Goal: Information Seeking & Learning: Learn about a topic

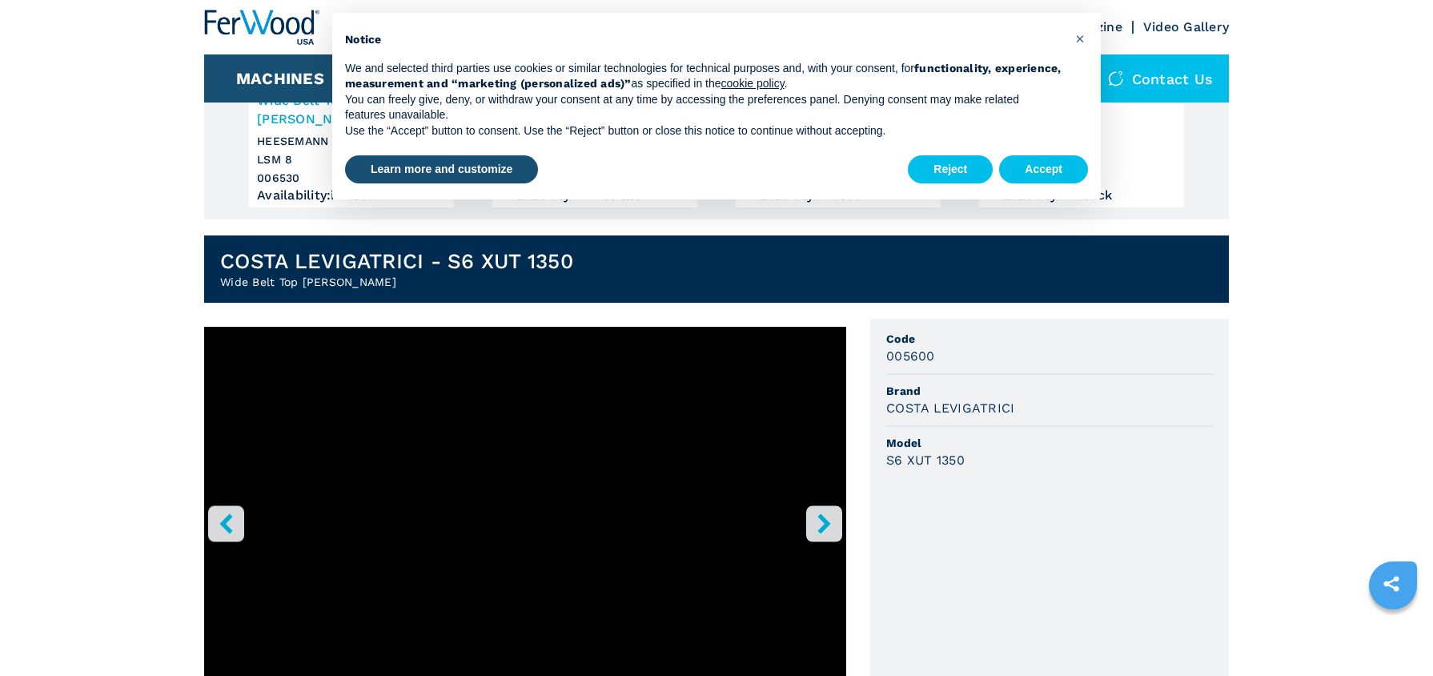
scroll to position [289, 0]
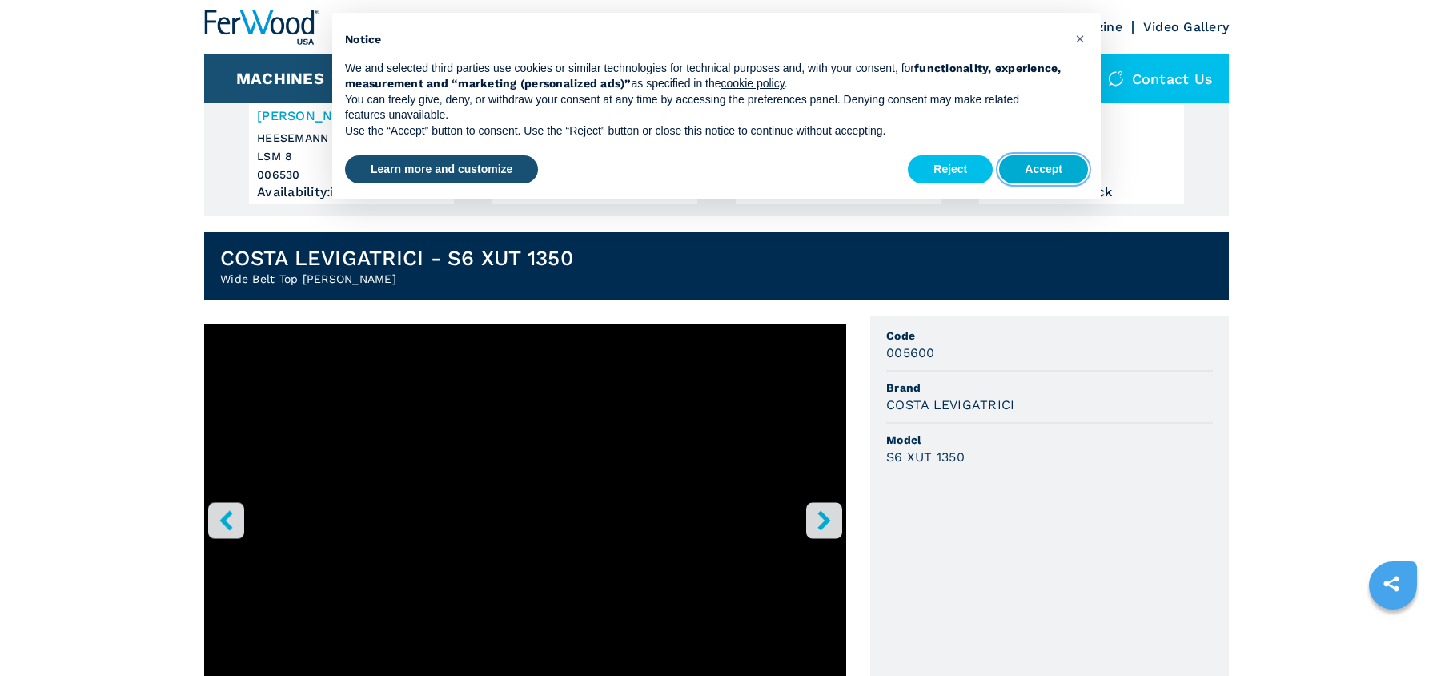
click at [1067, 166] on button "Accept" at bounding box center [1043, 169] width 89 height 29
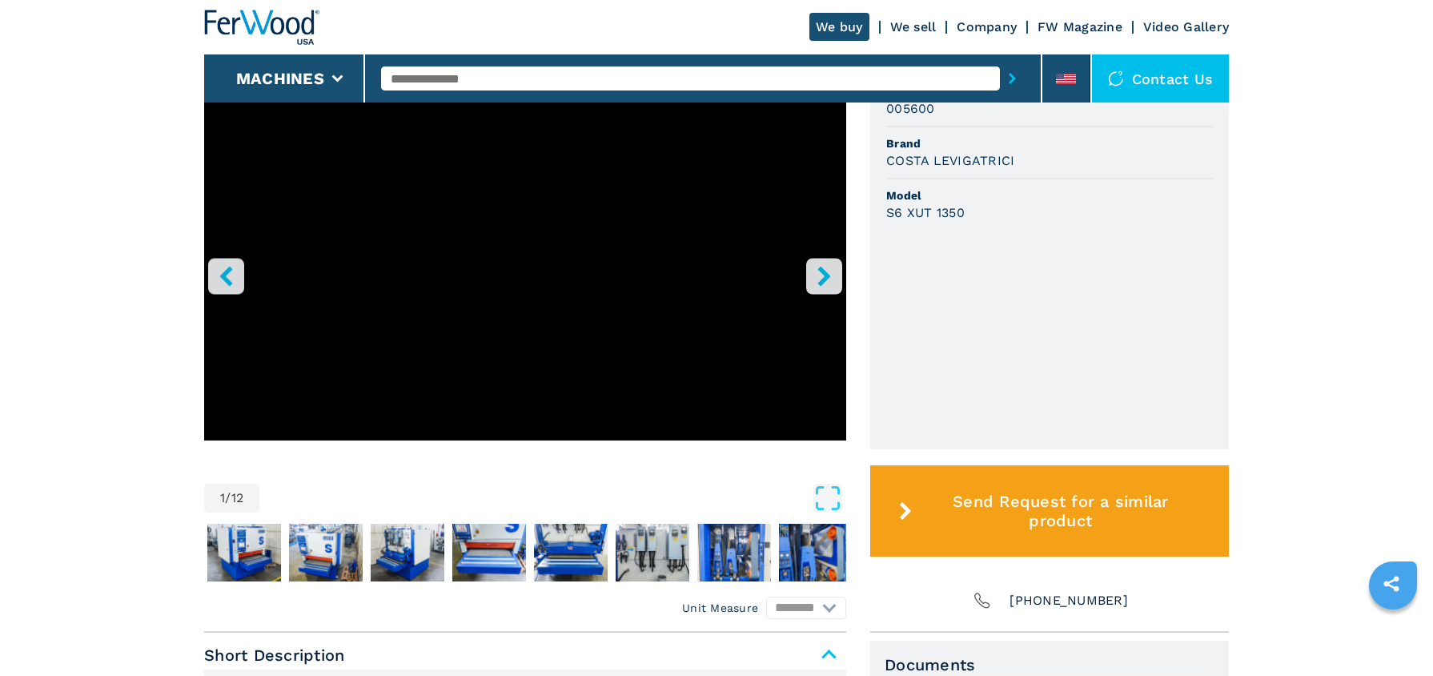
scroll to position [536, 0]
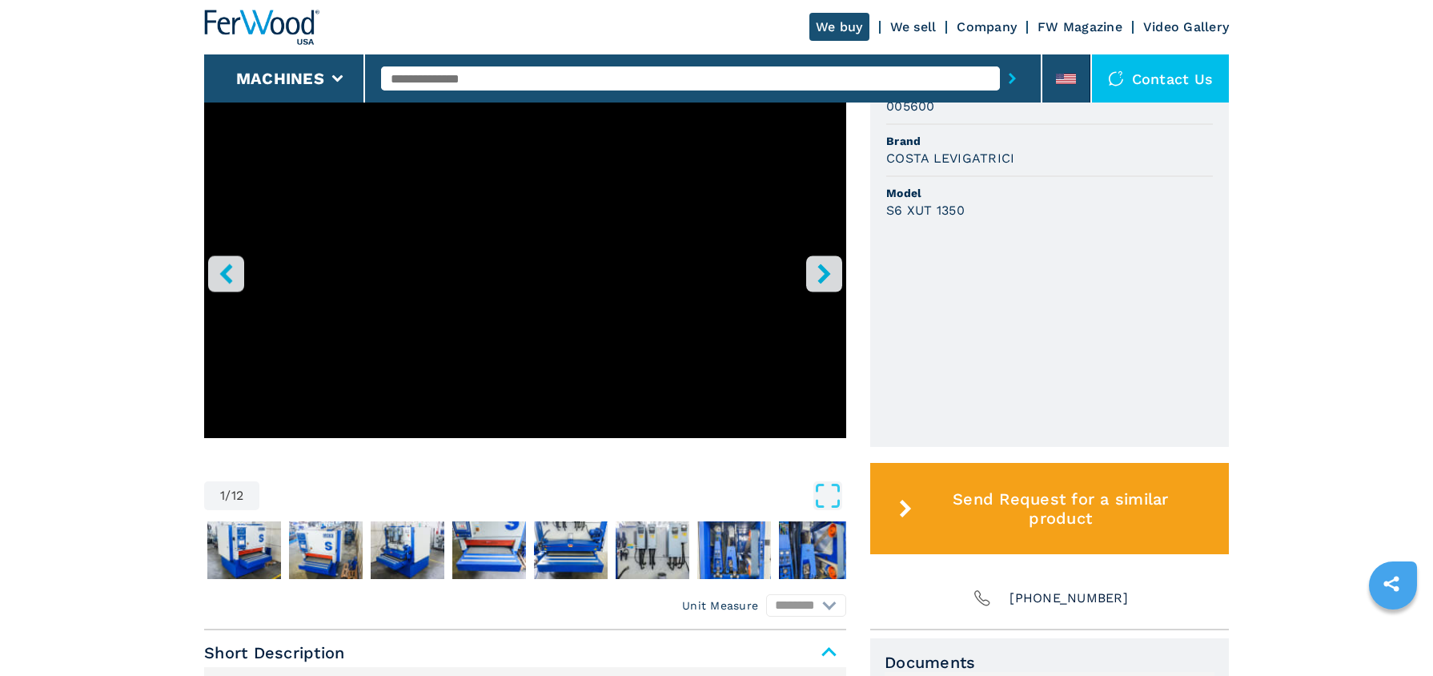
click at [829, 263] on icon "right-button" at bounding box center [824, 273] width 20 height 20
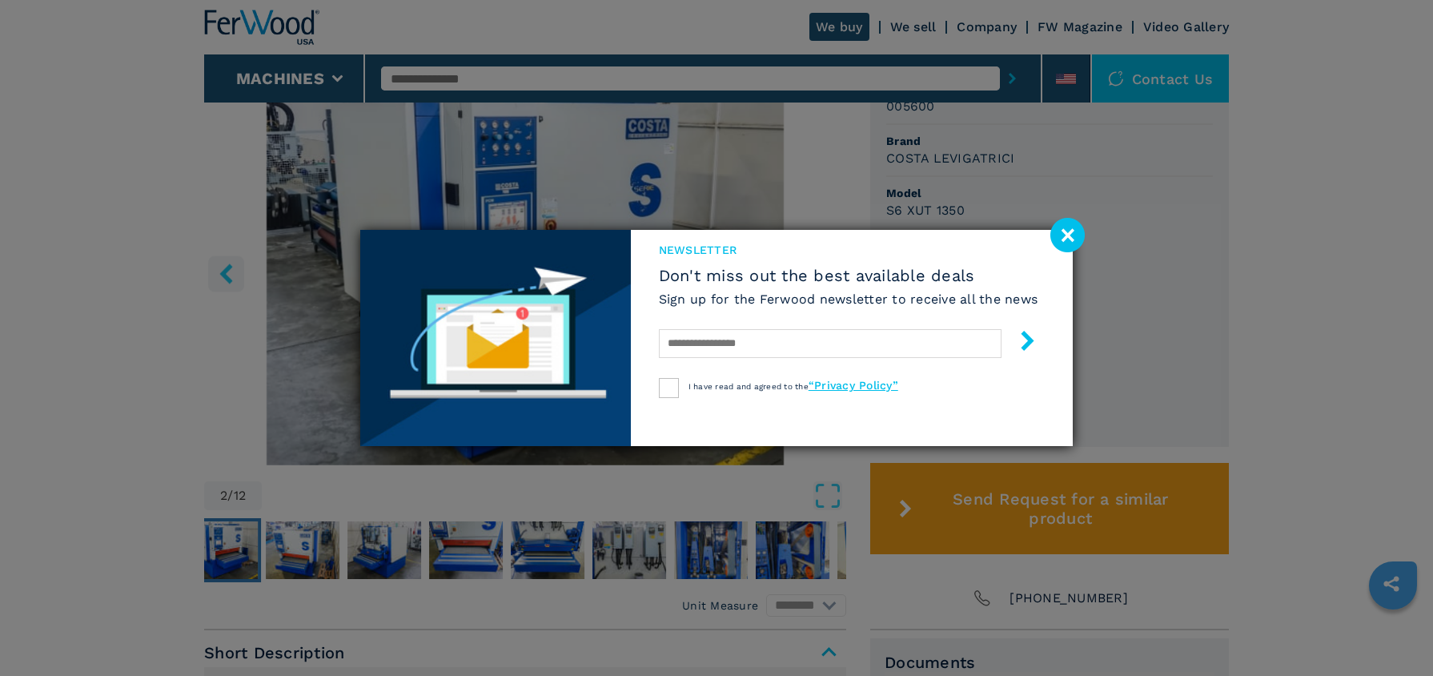
click at [1075, 233] on image at bounding box center [1068, 235] width 34 height 34
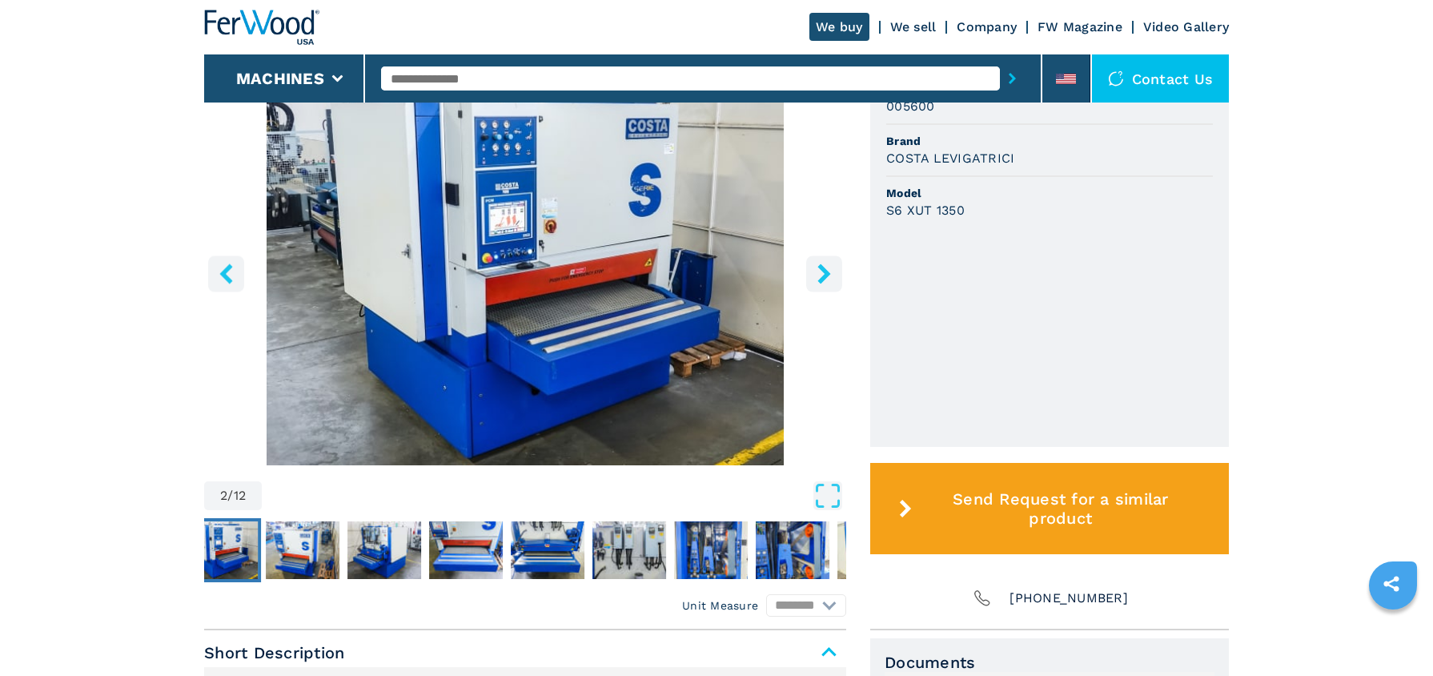
click at [822, 255] on button "right-button" at bounding box center [824, 273] width 36 height 36
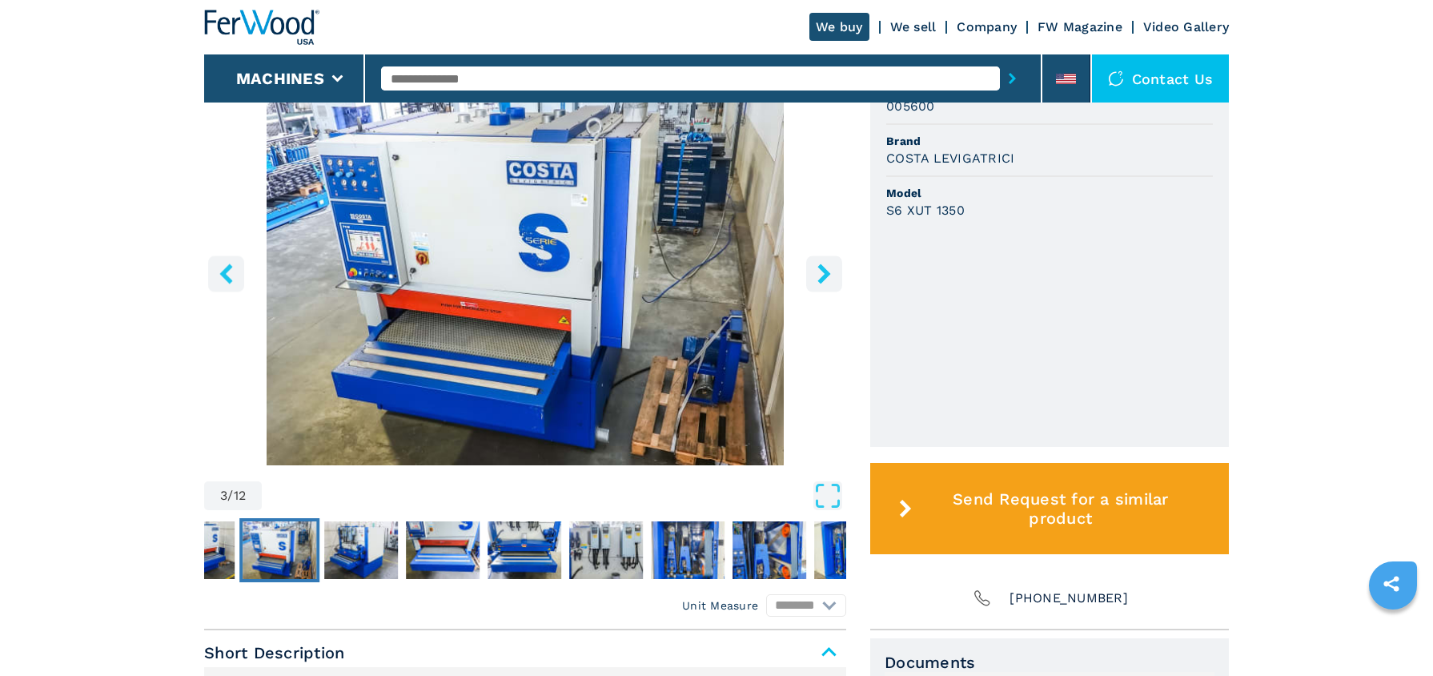
click at [822, 255] on button "right-button" at bounding box center [824, 273] width 36 height 36
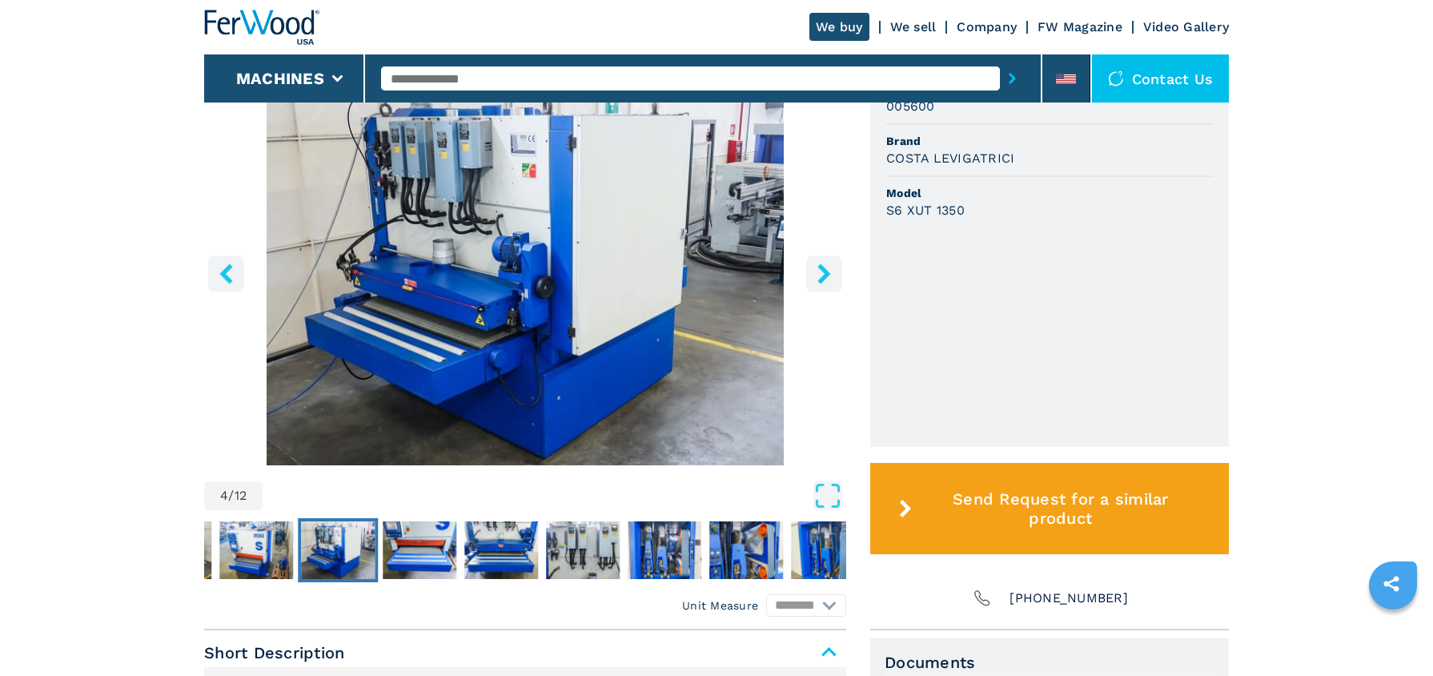
click at [822, 255] on button "right-button" at bounding box center [824, 273] width 36 height 36
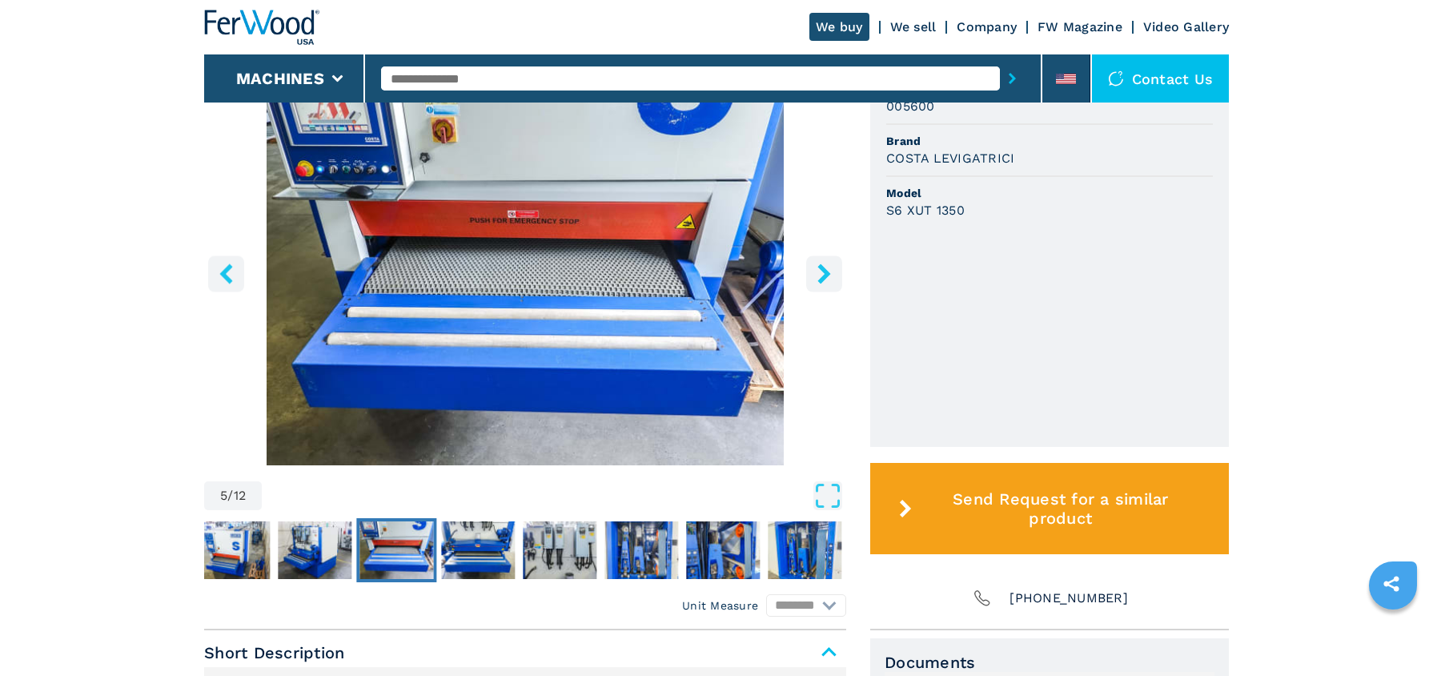
click at [822, 255] on button "right-button" at bounding box center [824, 273] width 36 height 36
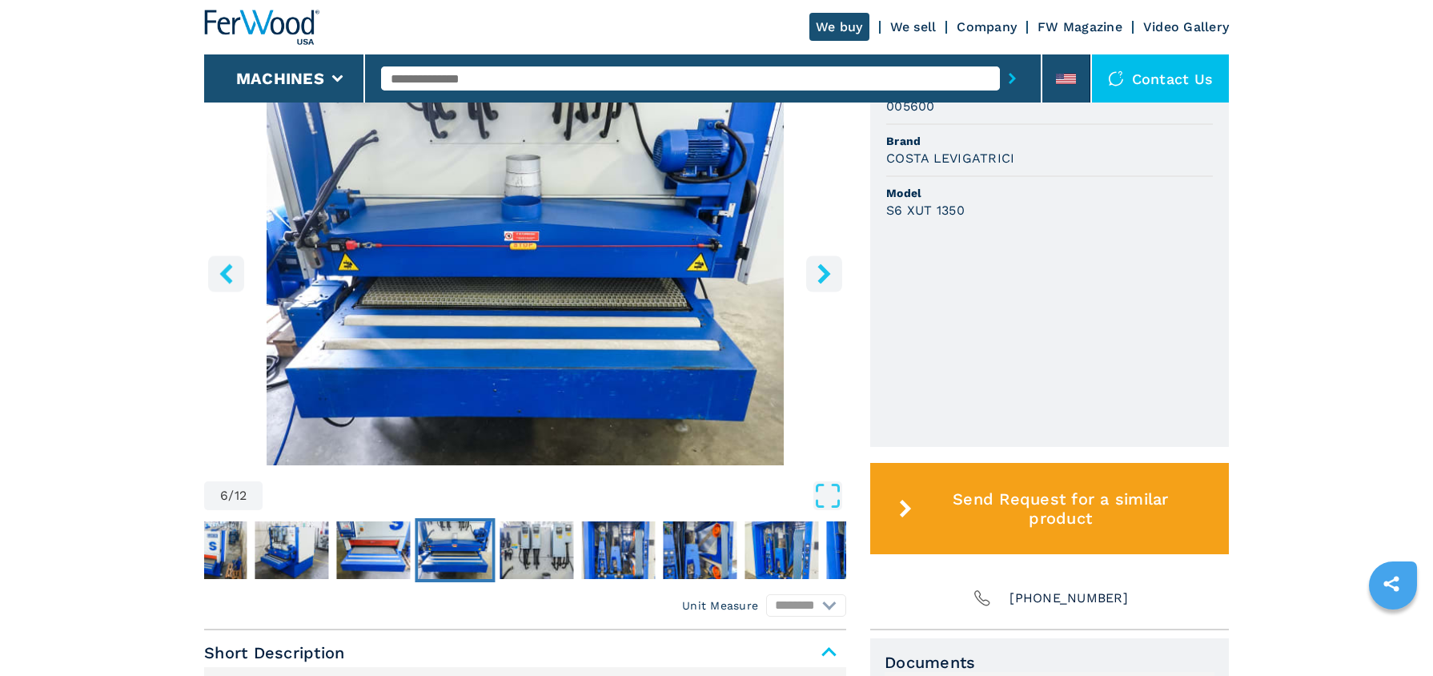
click at [822, 255] on button "right-button" at bounding box center [824, 273] width 36 height 36
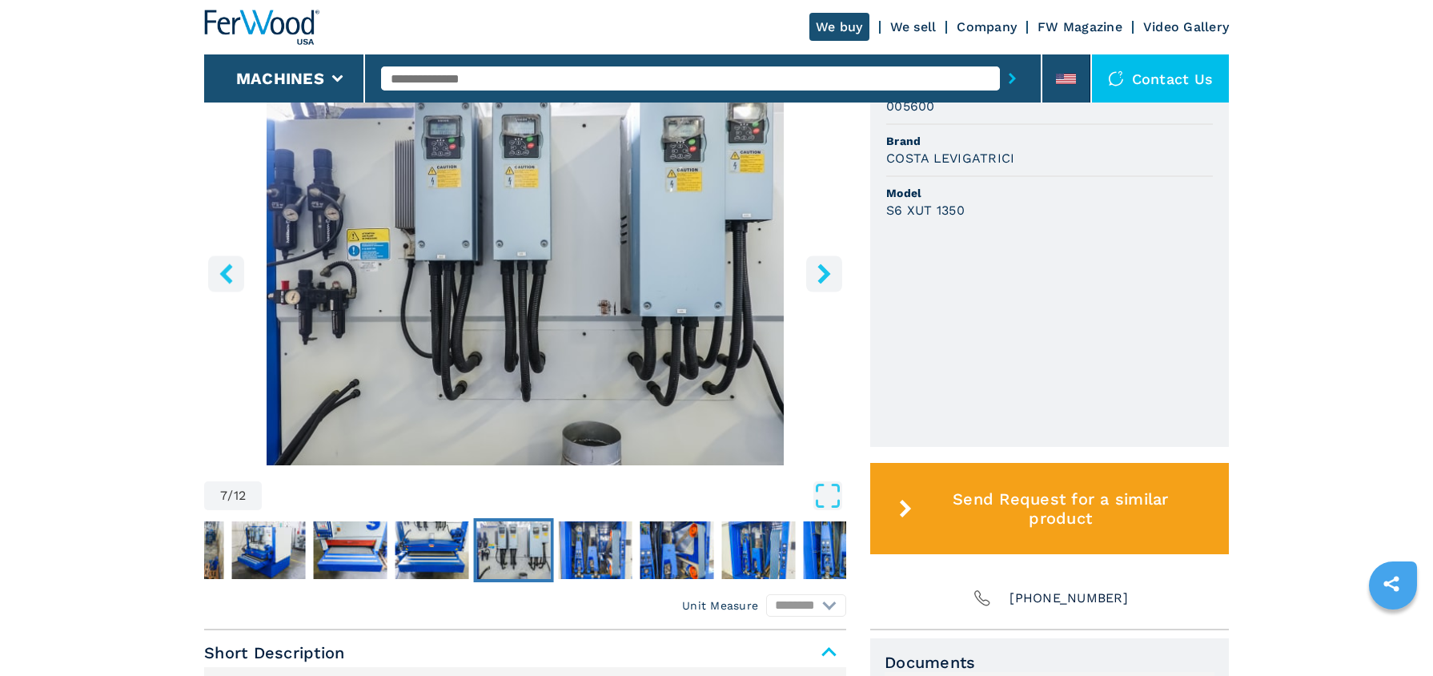
click at [822, 255] on button "right-button" at bounding box center [824, 273] width 36 height 36
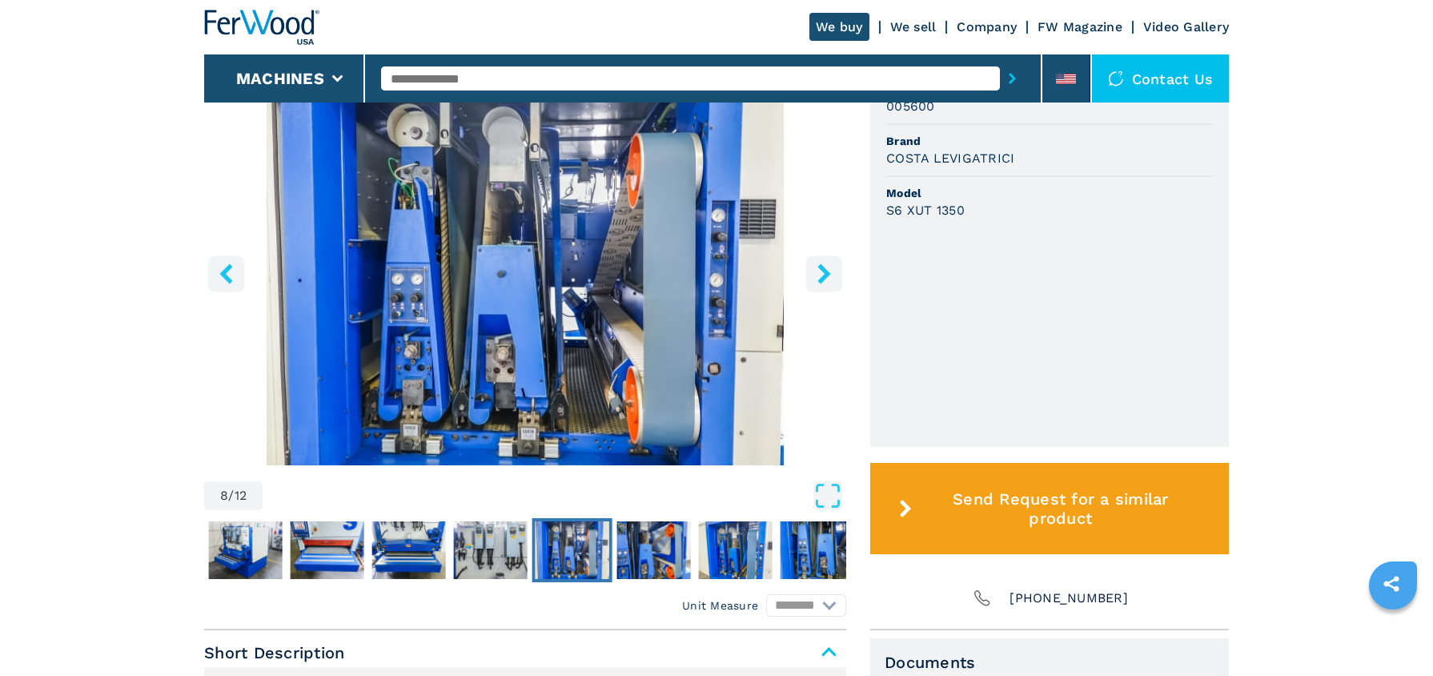
click at [822, 255] on button "right-button" at bounding box center [824, 273] width 36 height 36
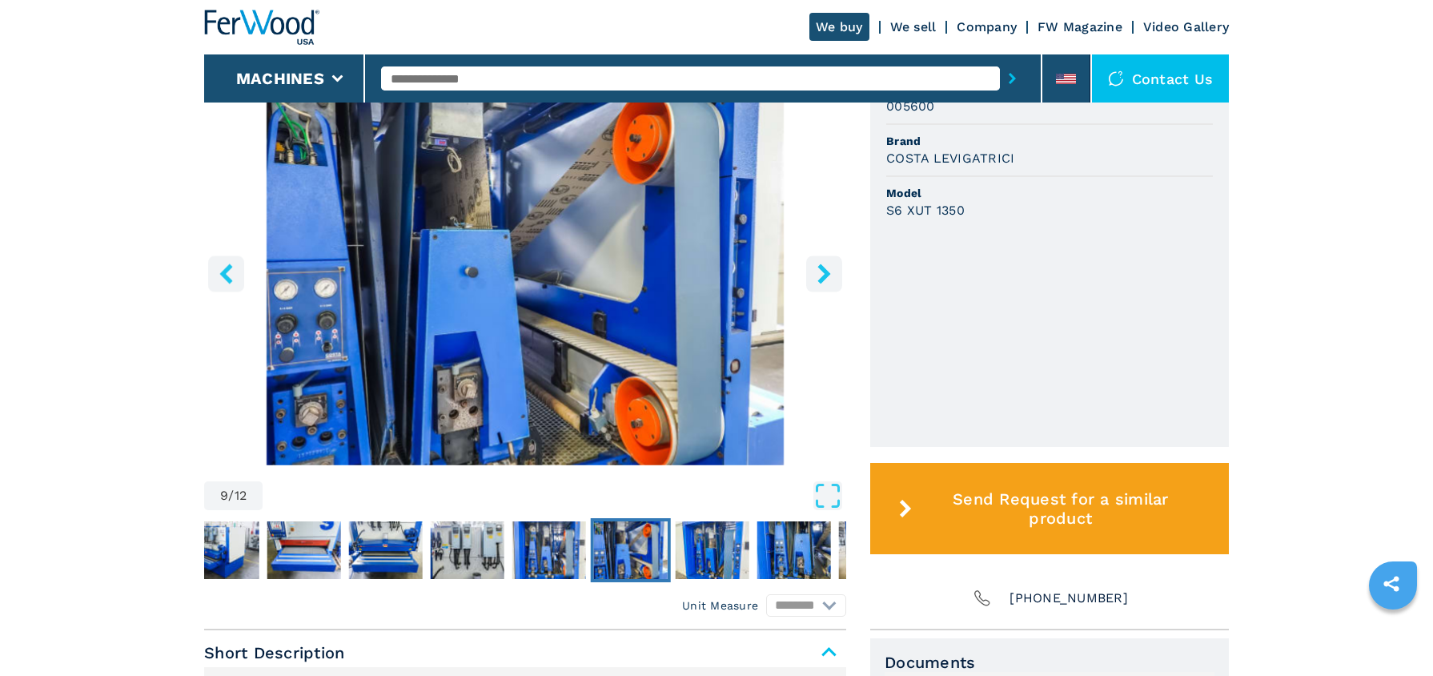
click at [822, 255] on button "right-button" at bounding box center [824, 273] width 36 height 36
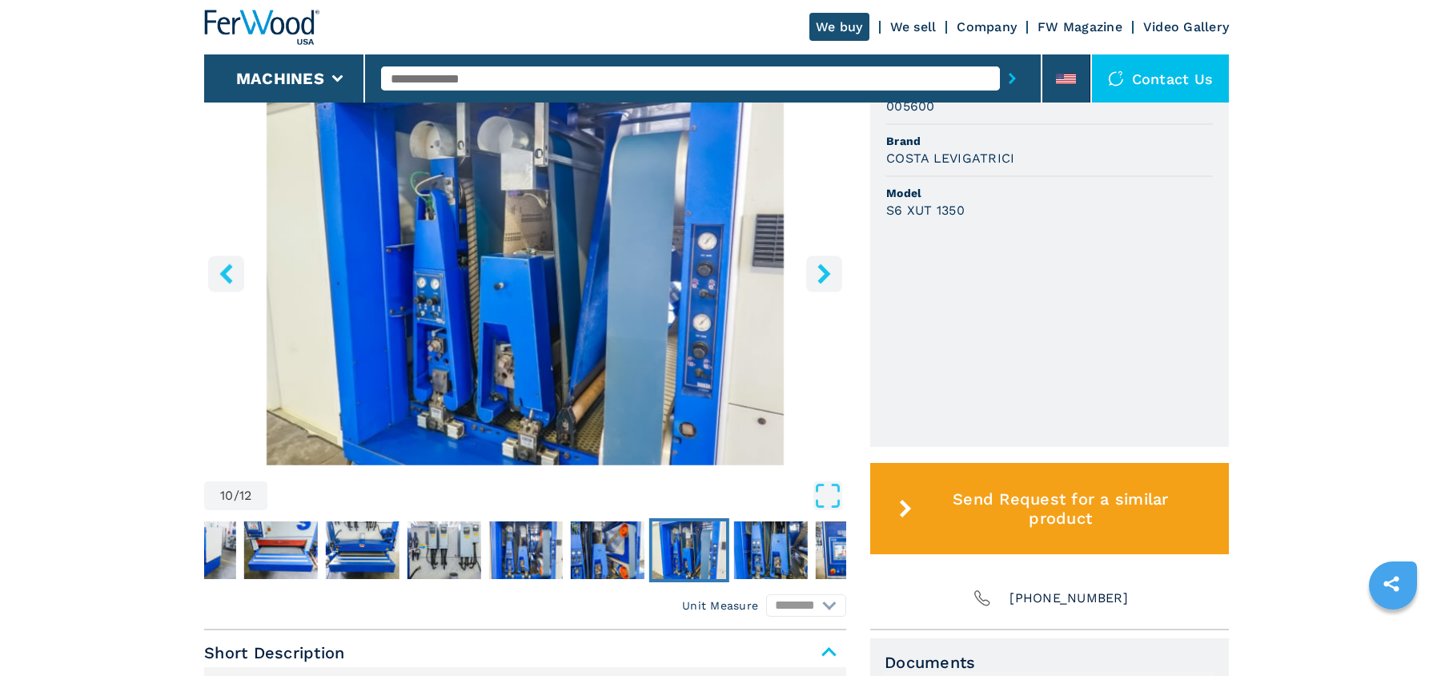
click at [822, 255] on button "right-button" at bounding box center [824, 273] width 36 height 36
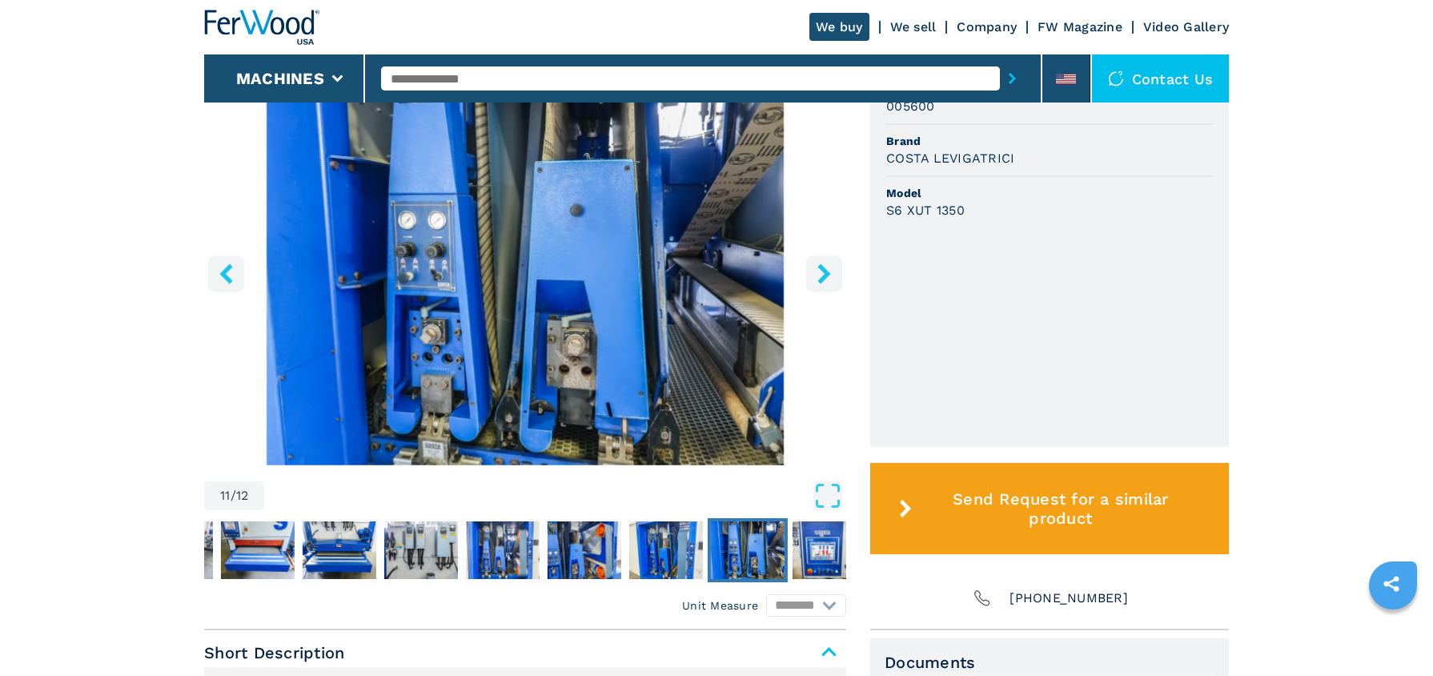
click at [822, 255] on button "right-button" at bounding box center [824, 273] width 36 height 36
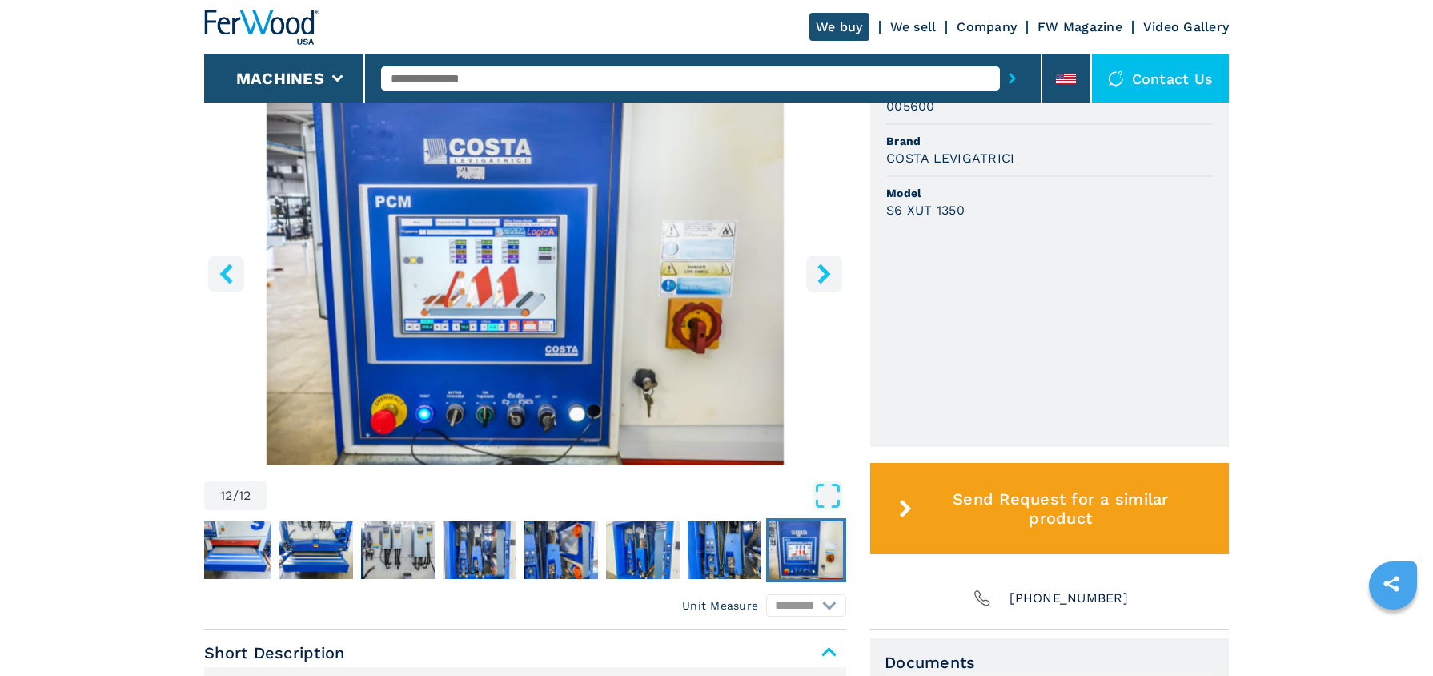
click at [822, 255] on button "right-button" at bounding box center [824, 273] width 36 height 36
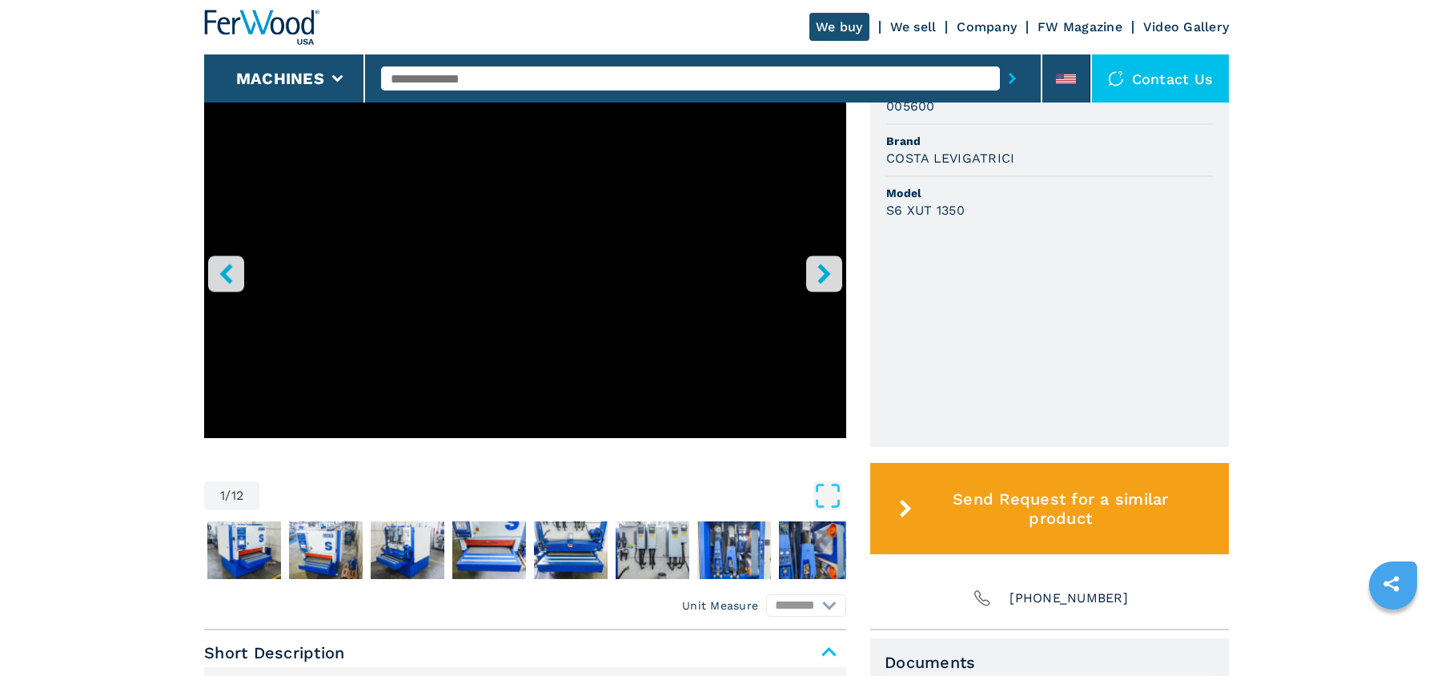
click at [822, 255] on button "right-button" at bounding box center [824, 273] width 36 height 36
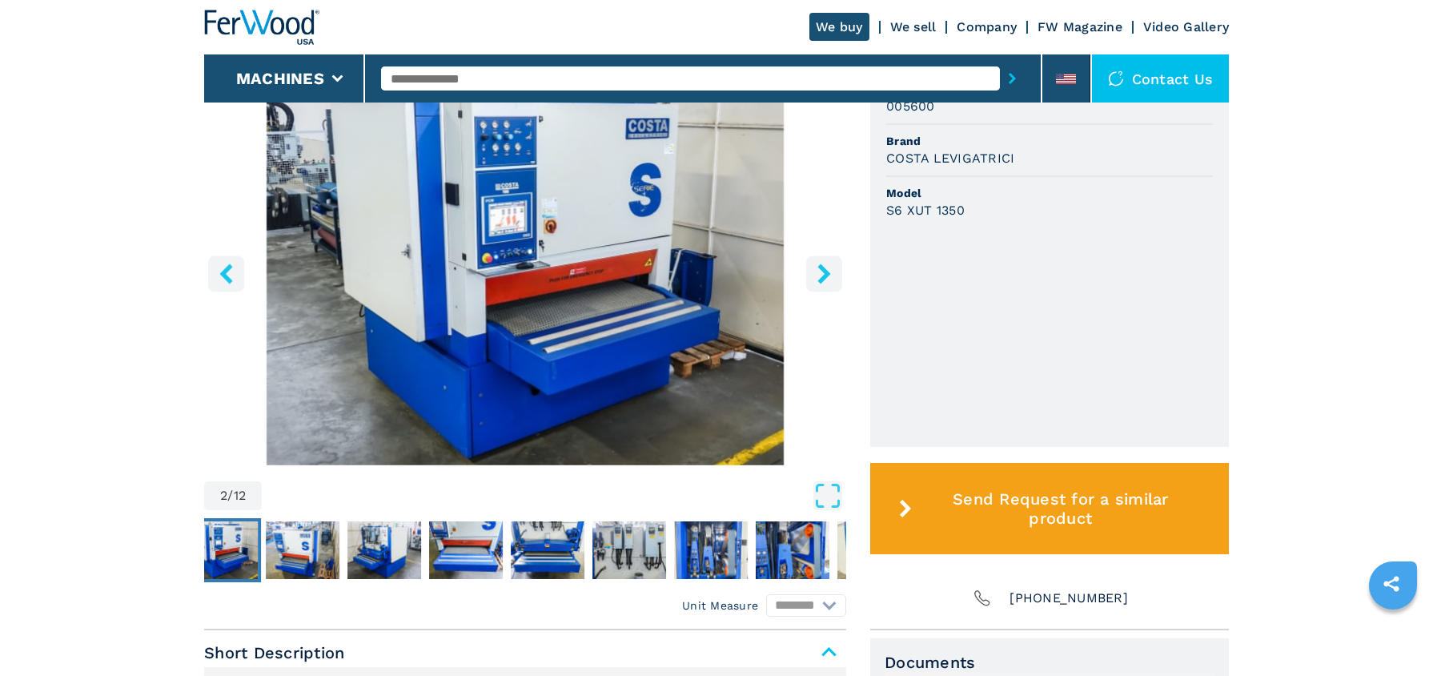
click at [822, 255] on button "right-button" at bounding box center [824, 273] width 36 height 36
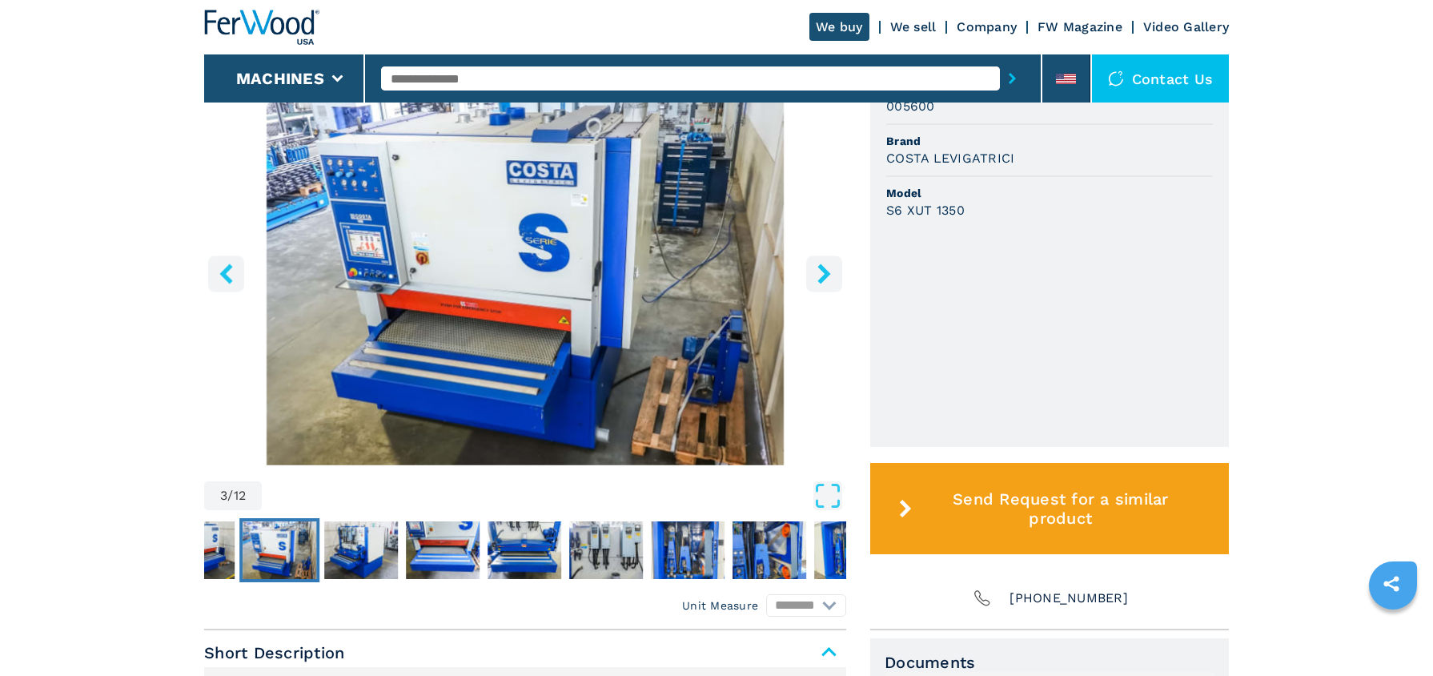
click at [812, 259] on button "right-button" at bounding box center [824, 273] width 36 height 36
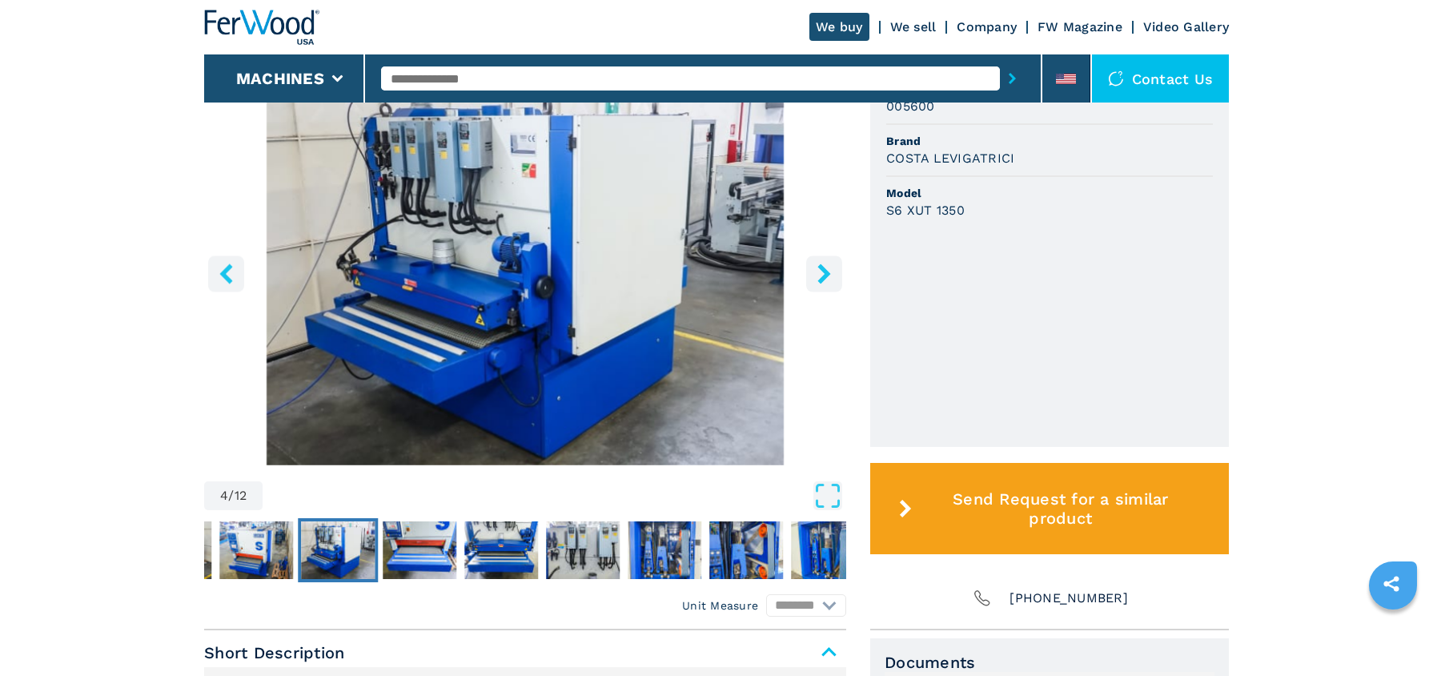
click at [812, 258] on button "right-button" at bounding box center [824, 273] width 36 height 36
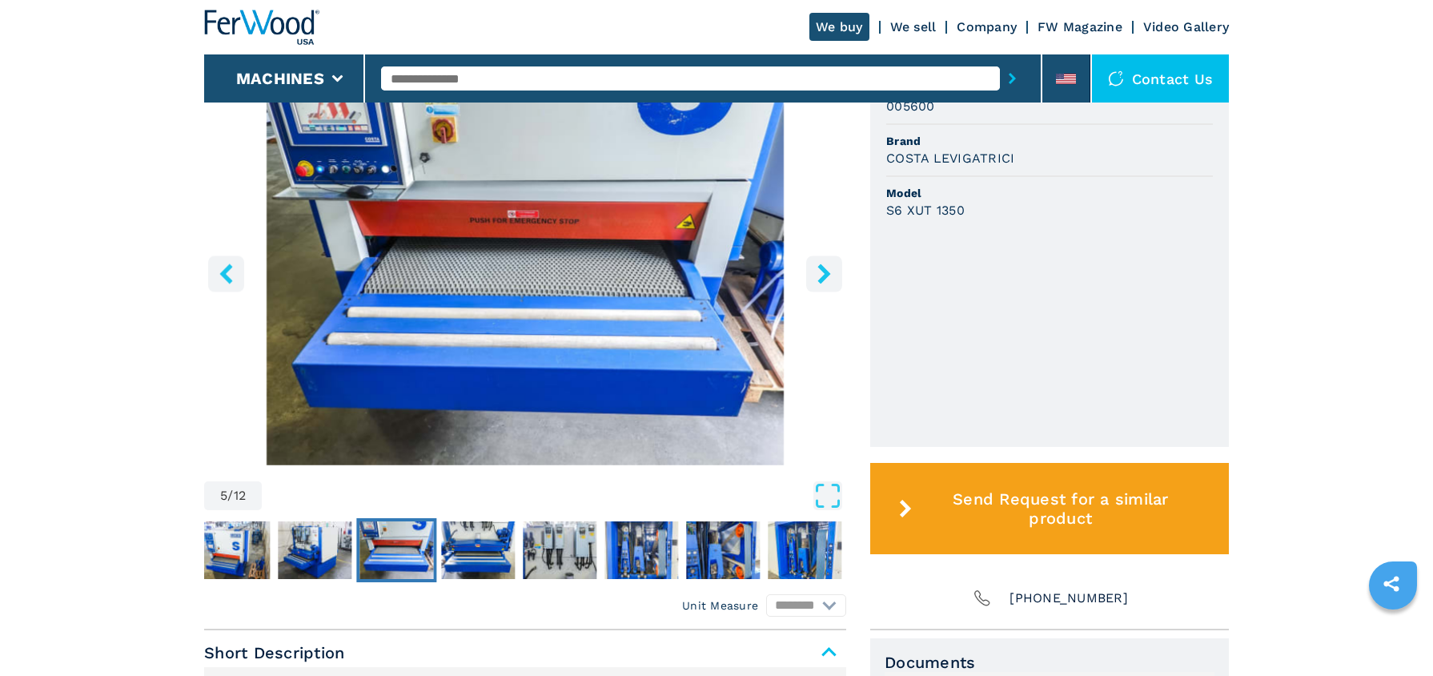
click at [812, 258] on button "right-button" at bounding box center [824, 273] width 36 height 36
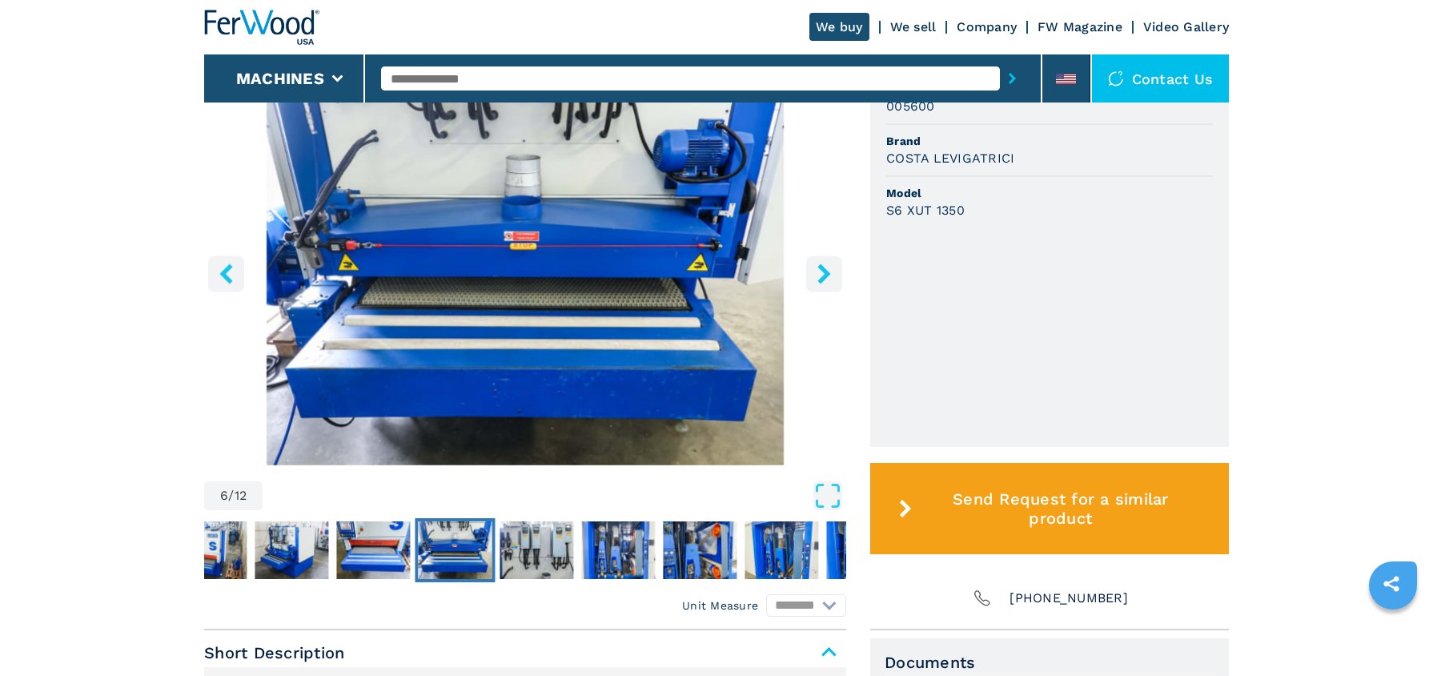
click at [812, 258] on button "right-button" at bounding box center [824, 273] width 36 height 36
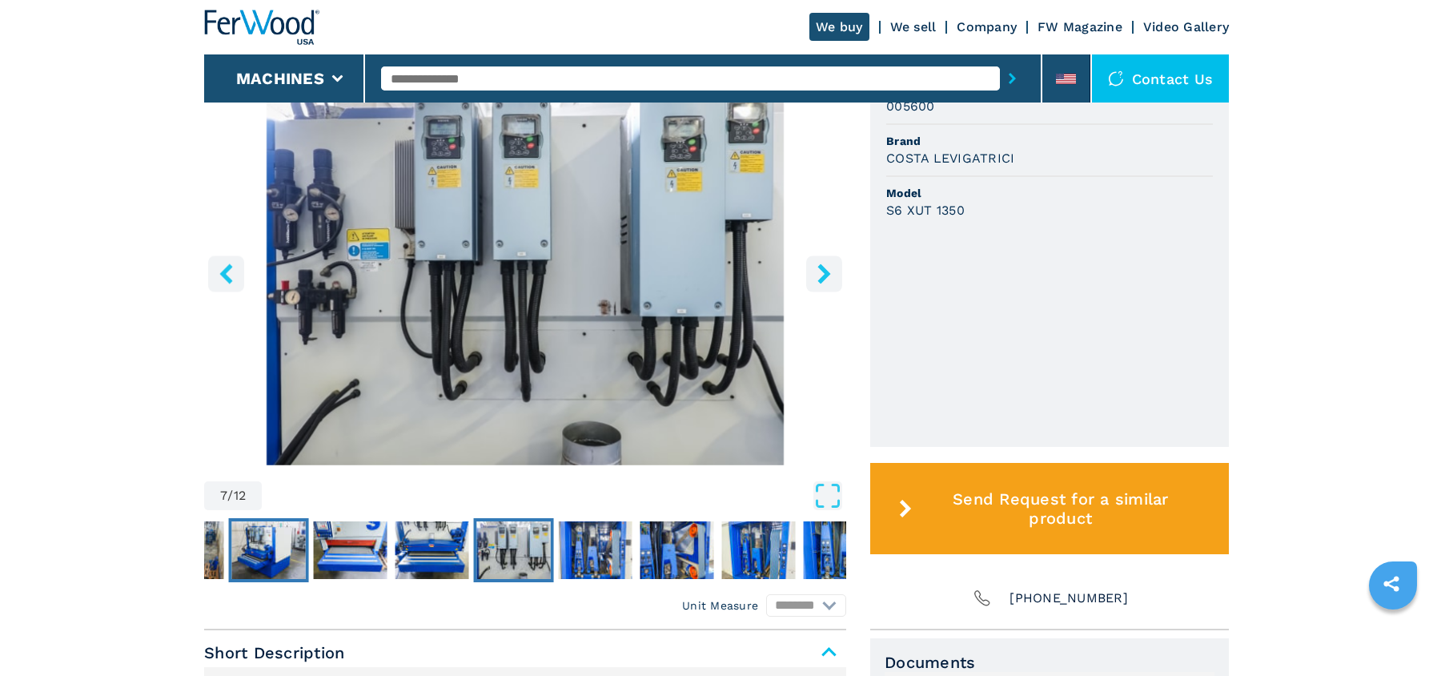
click at [271, 549] on img "Go to Slide 4" at bounding box center [269, 550] width 74 height 58
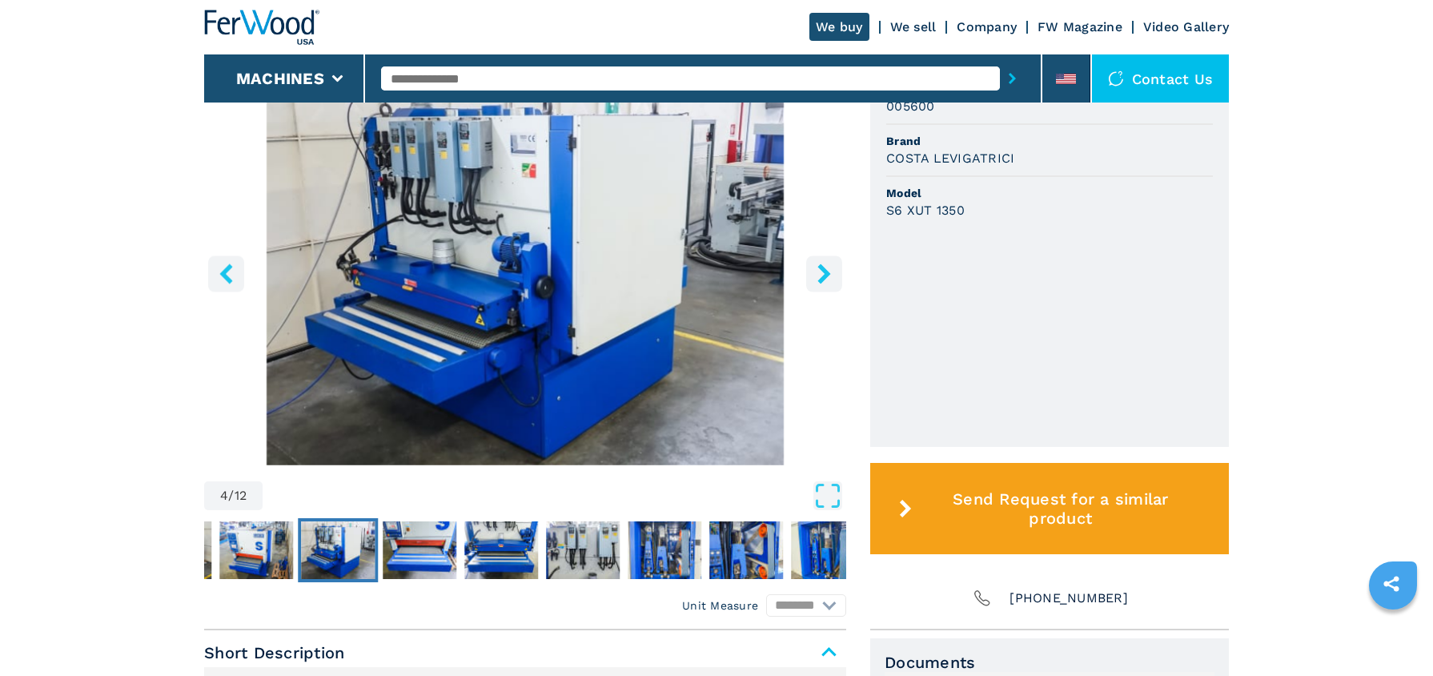
click at [225, 263] on icon "left-button" at bounding box center [225, 273] width 13 height 20
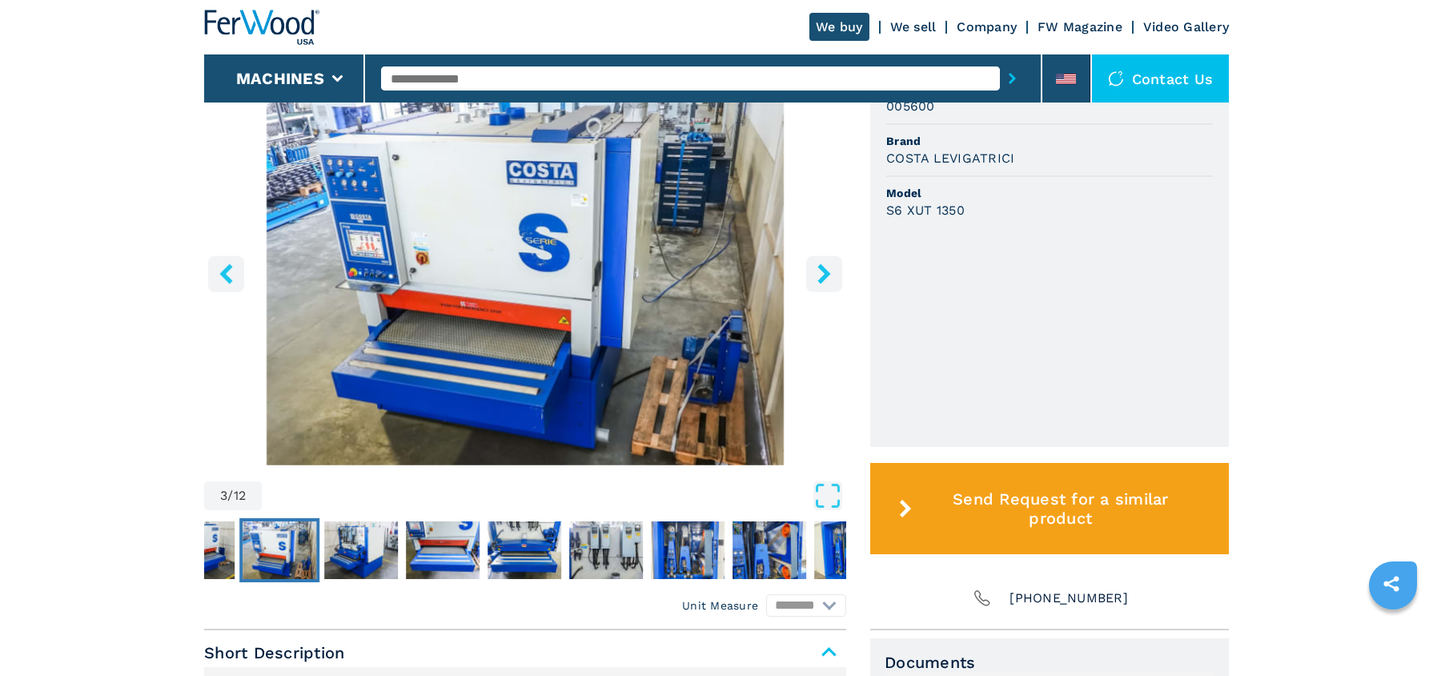
click at [227, 263] on icon "left-button" at bounding box center [225, 273] width 13 height 20
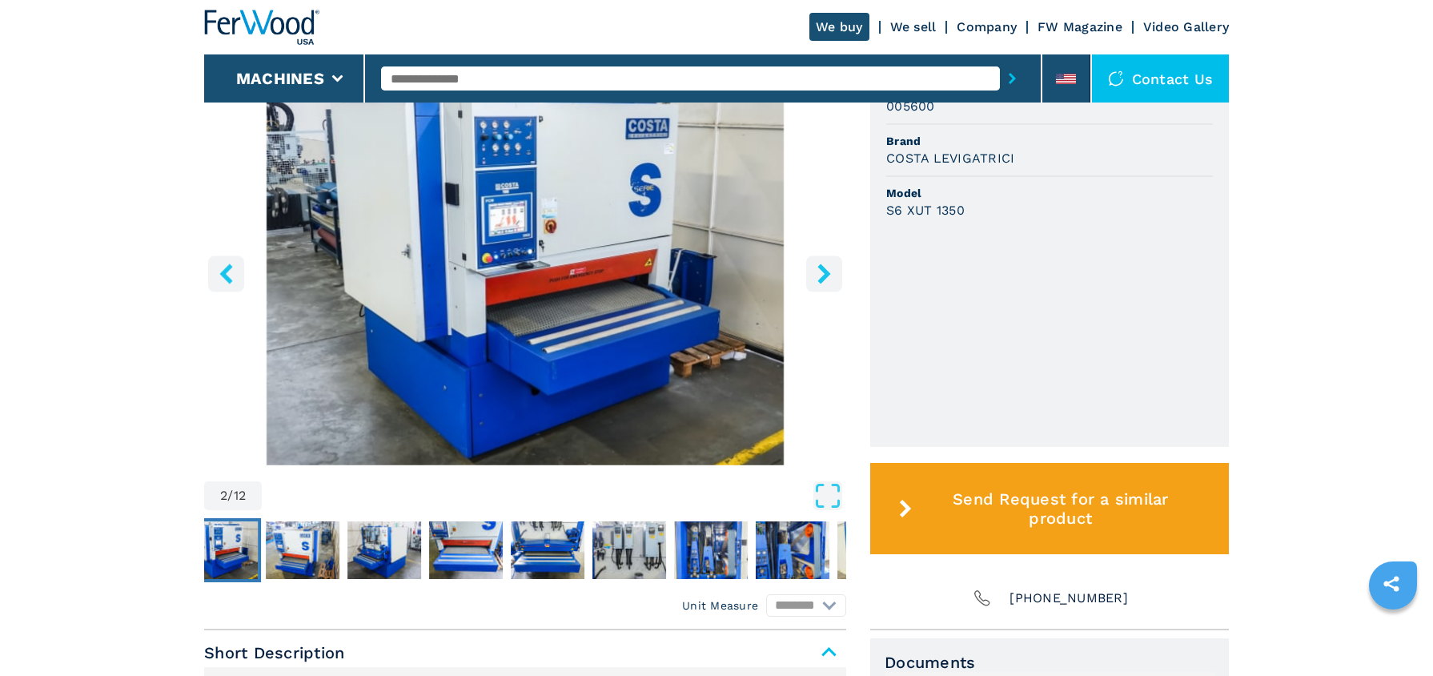
click at [520, 207] on img "Go to Slide 2" at bounding box center [525, 271] width 642 height 388
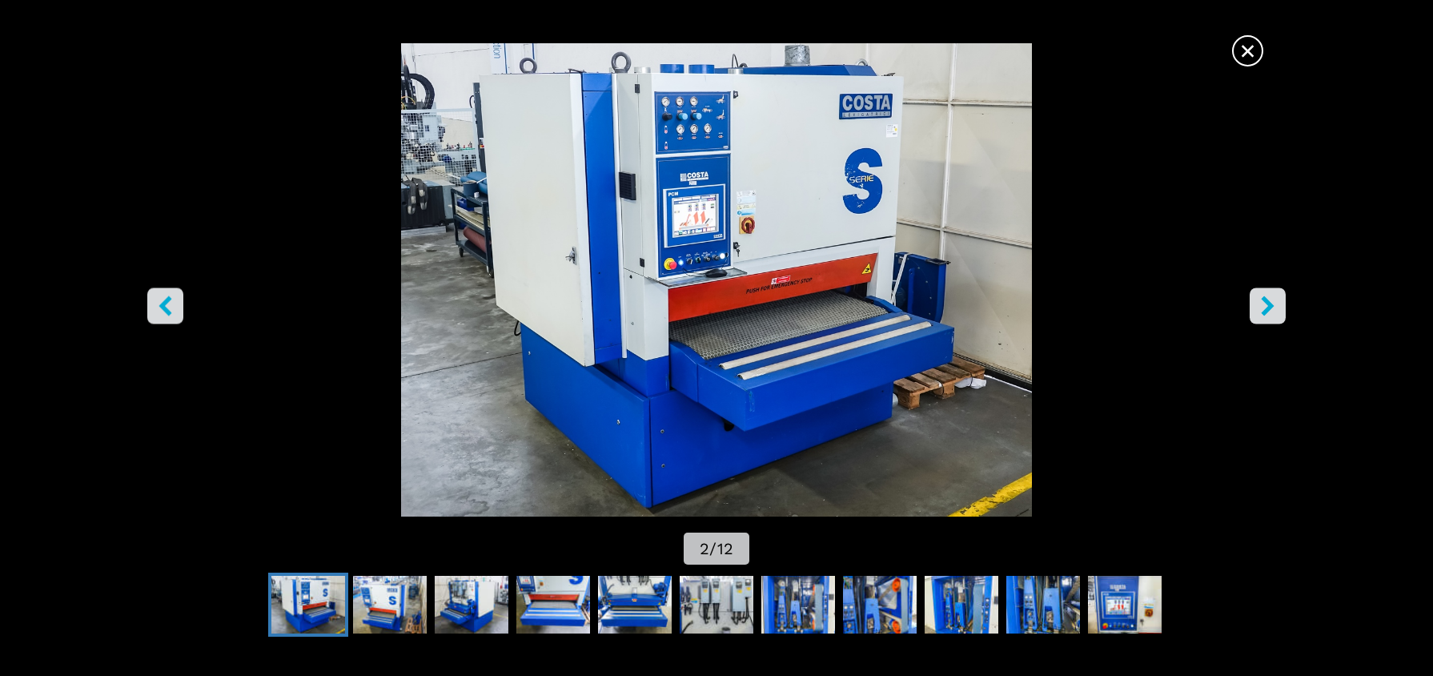
scroll to position [656, 0]
click at [1248, 54] on span "×" at bounding box center [1248, 48] width 28 height 28
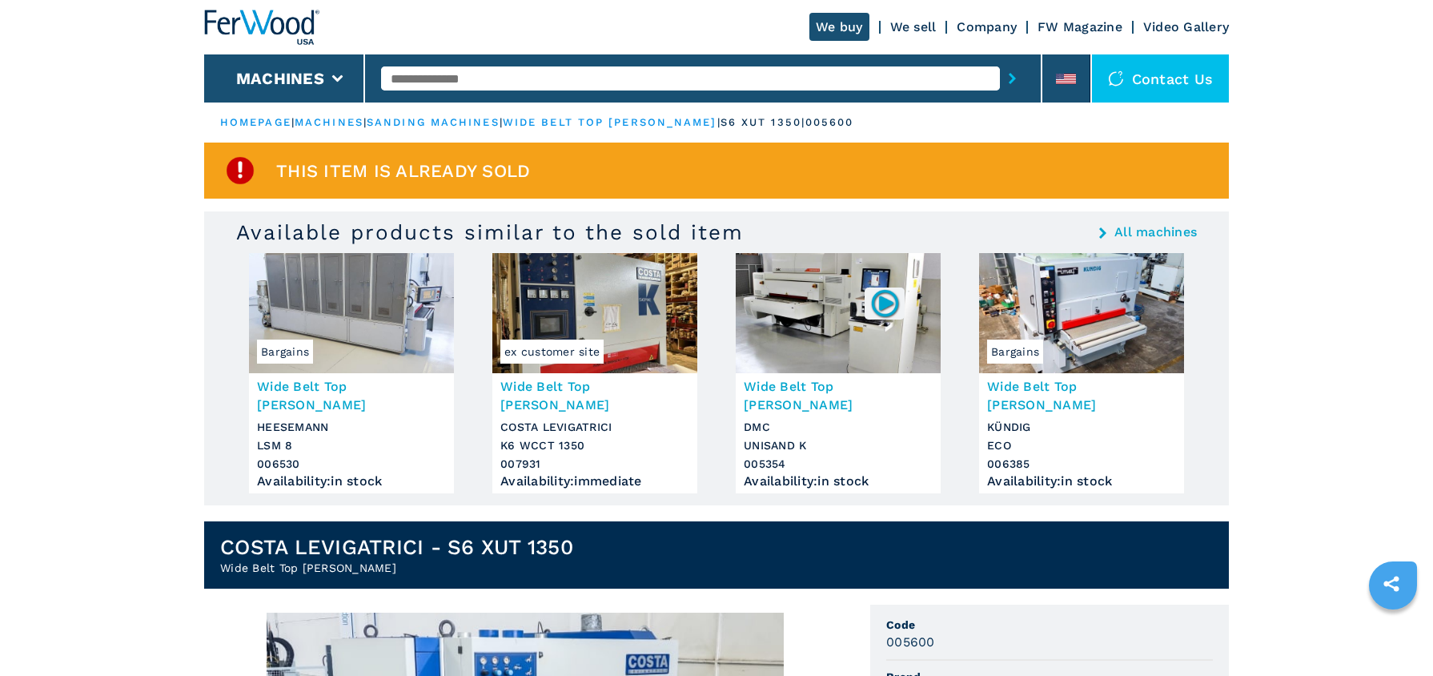
scroll to position [0, 0]
